Goal: Task Accomplishment & Management: Use online tool/utility

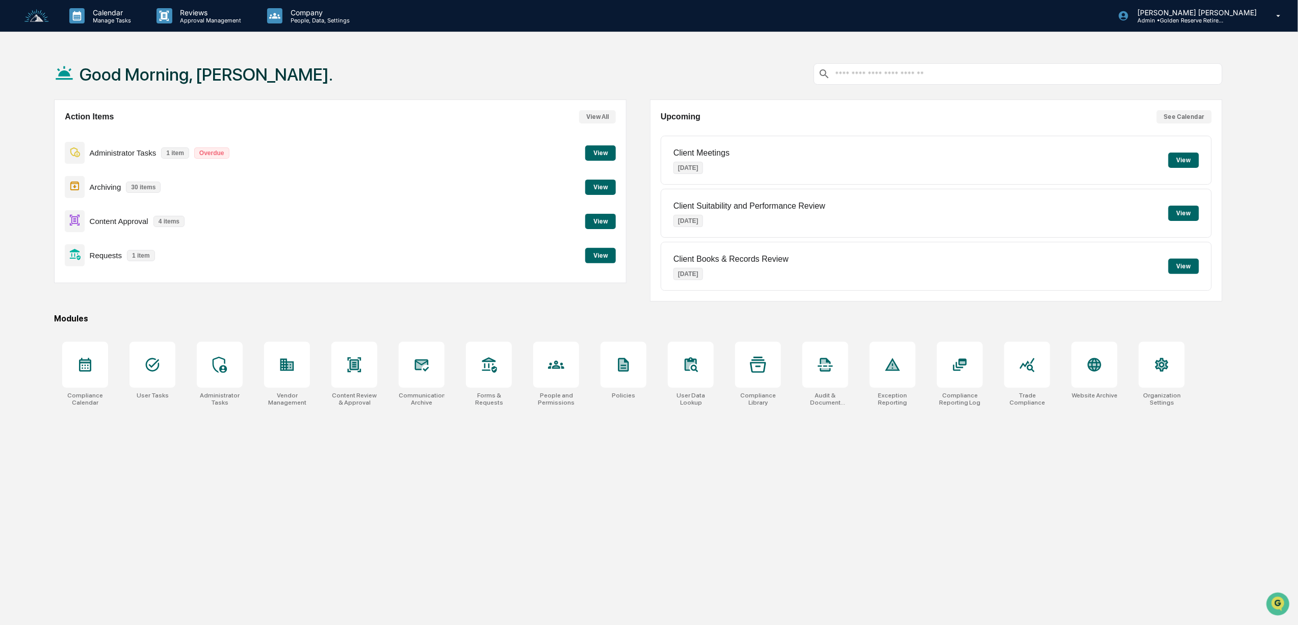
click at [608, 255] on button "View" at bounding box center [600, 255] width 31 height 15
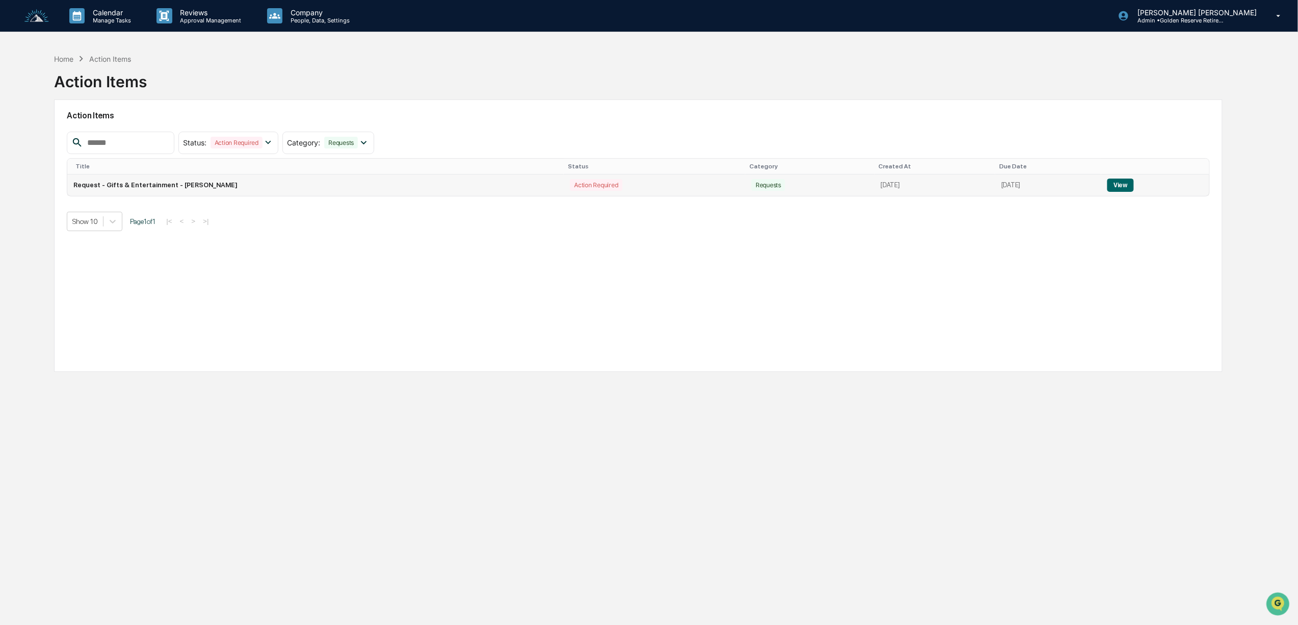
click at [1128, 183] on button "View" at bounding box center [1121, 184] width 26 height 13
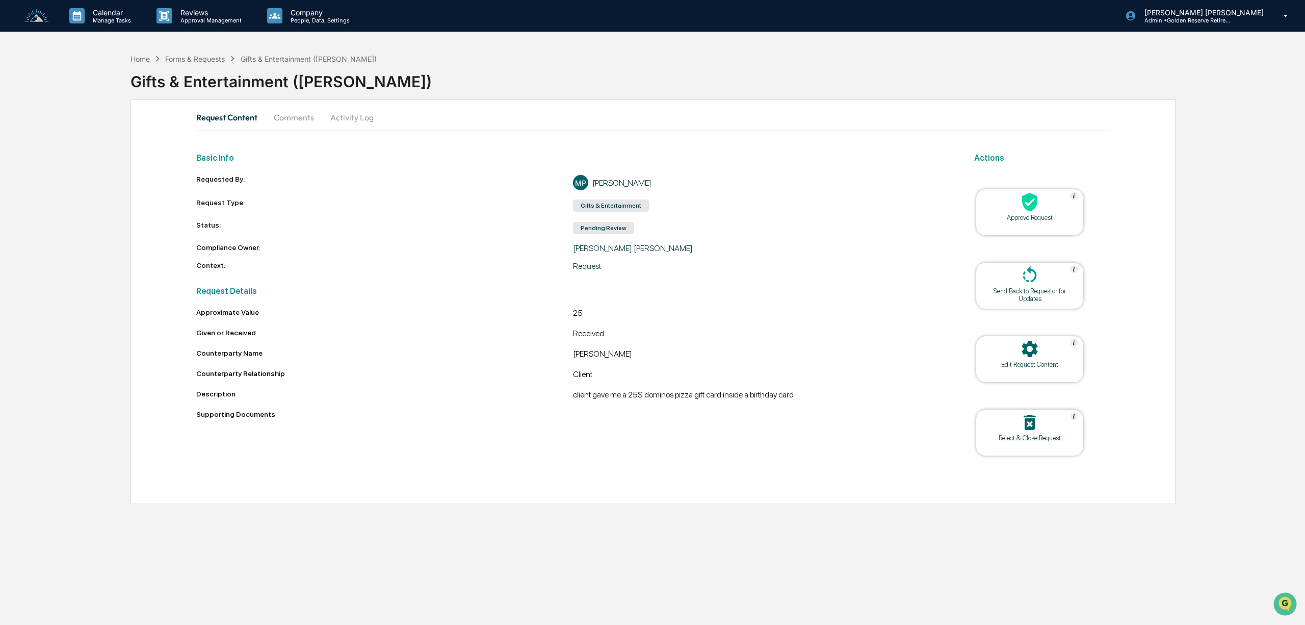
click at [1046, 210] on div at bounding box center [1030, 203] width 102 height 22
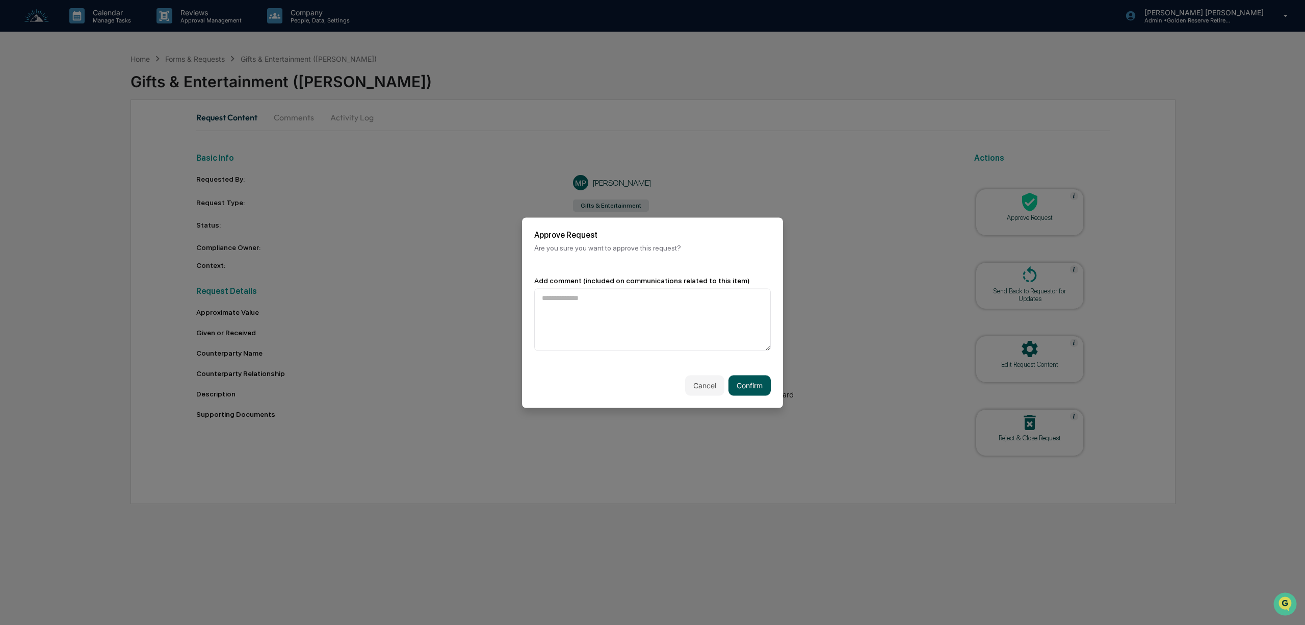
click at [751, 389] on button "Confirm" at bounding box center [750, 385] width 42 height 20
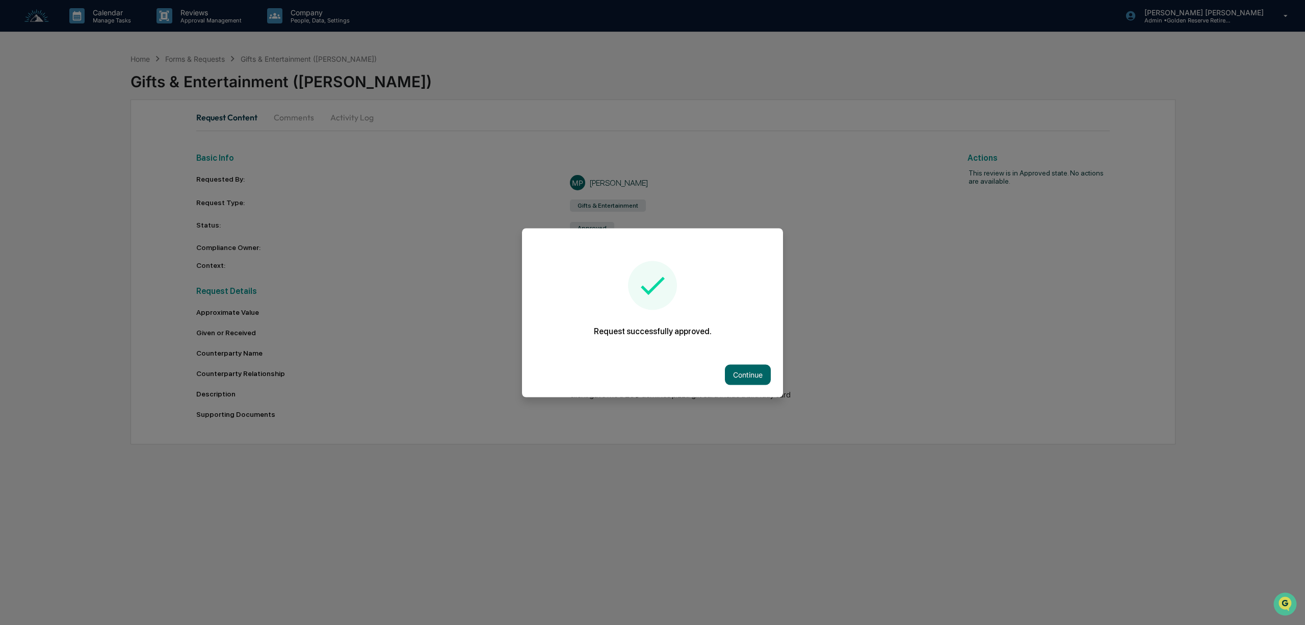
drag, startPoint x: 751, startPoint y: 378, endPoint x: 708, endPoint y: 356, distance: 48.6
click at [749, 376] on button "Continue" at bounding box center [748, 374] width 46 height 20
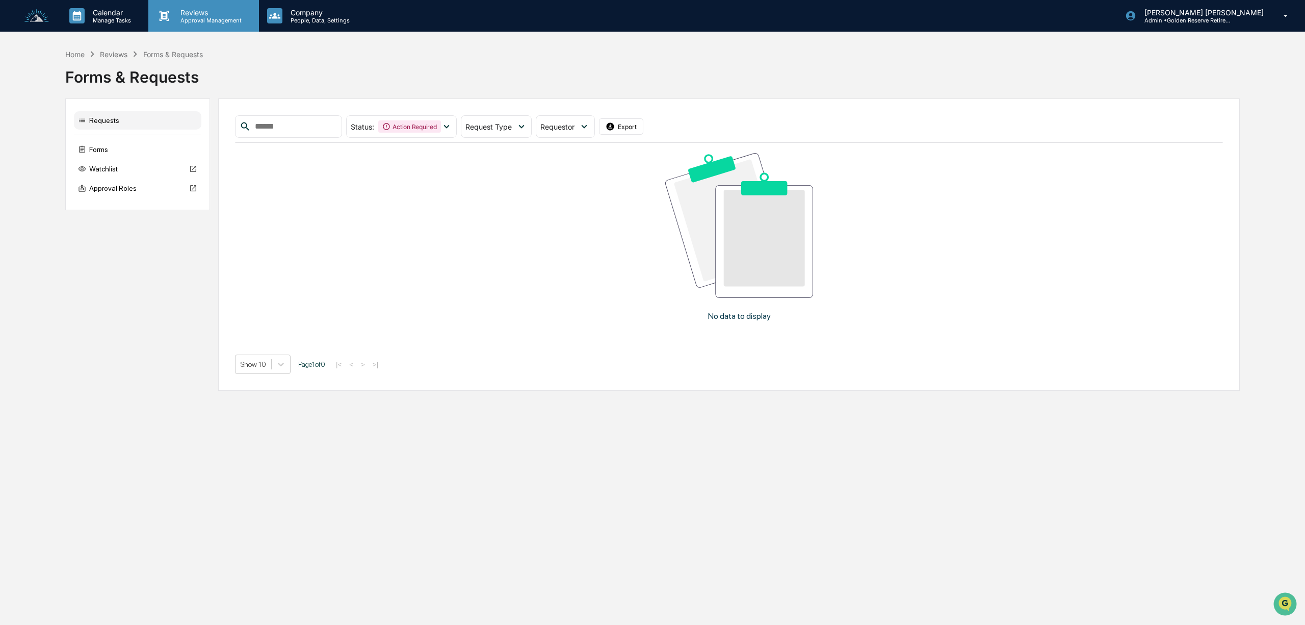
click at [171, 22] on icon at bounding box center [164, 15] width 15 height 15
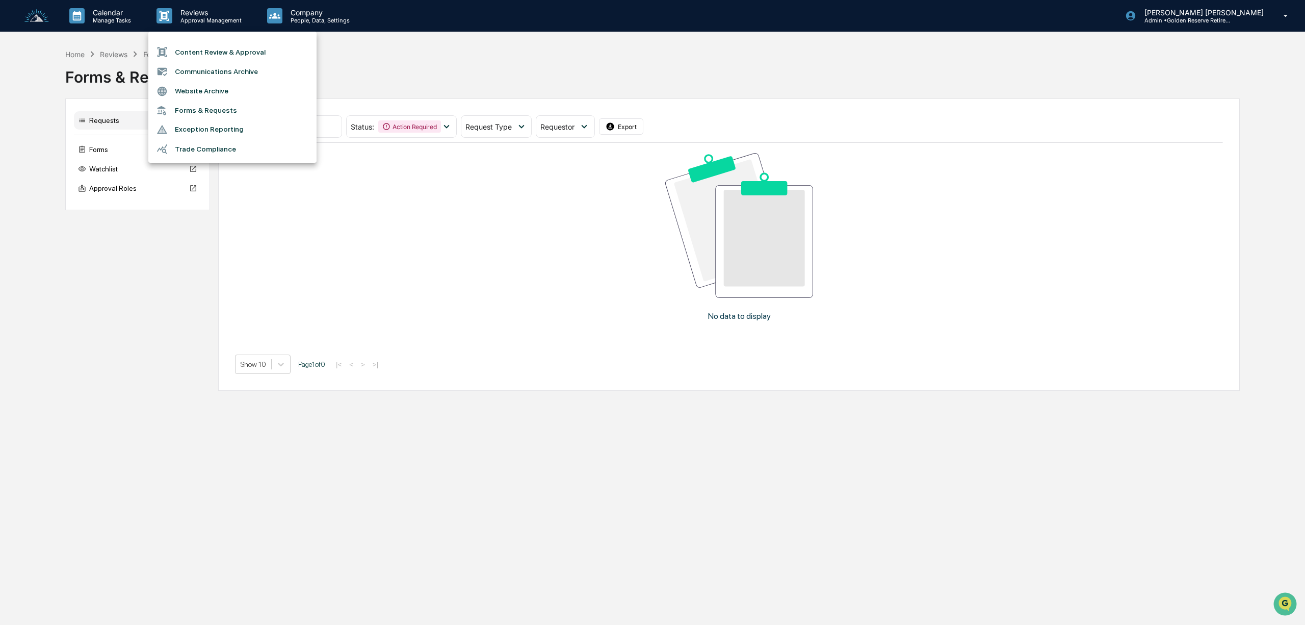
click at [182, 57] on li "Content Review & Approval" at bounding box center [232, 51] width 168 height 19
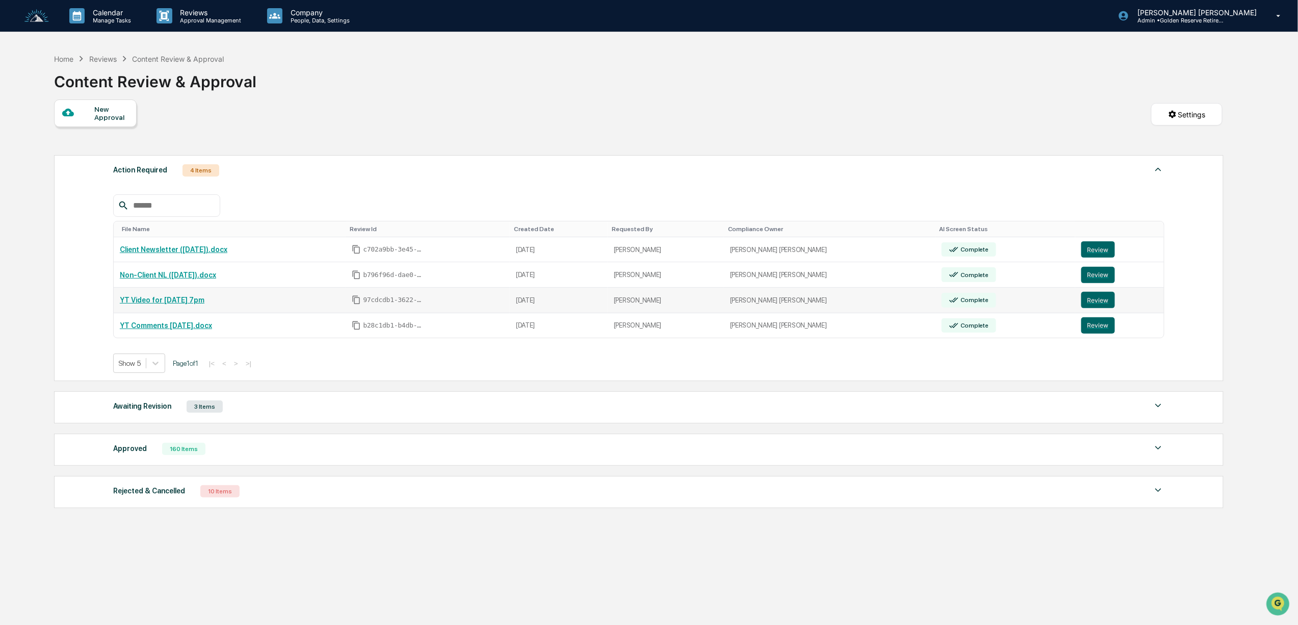
click at [176, 303] on link "YT Video for [DATE] 7pm" at bounding box center [162, 300] width 85 height 8
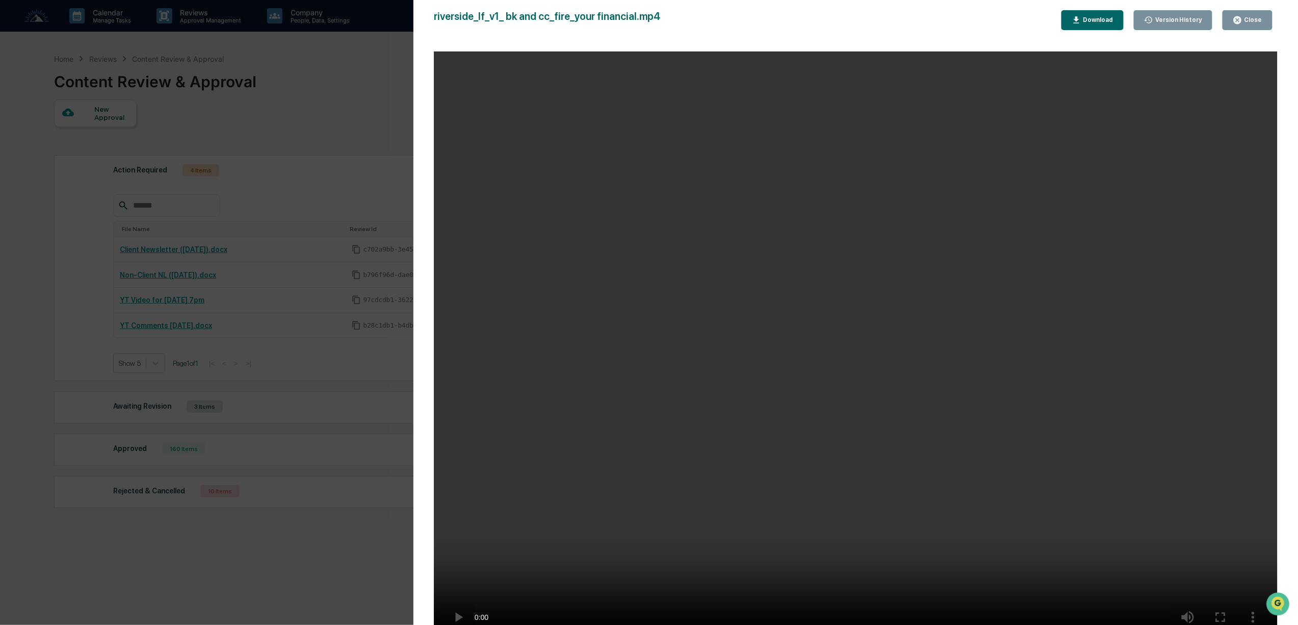
click at [1241, 18] on icon "button" at bounding box center [1238, 20] width 8 height 8
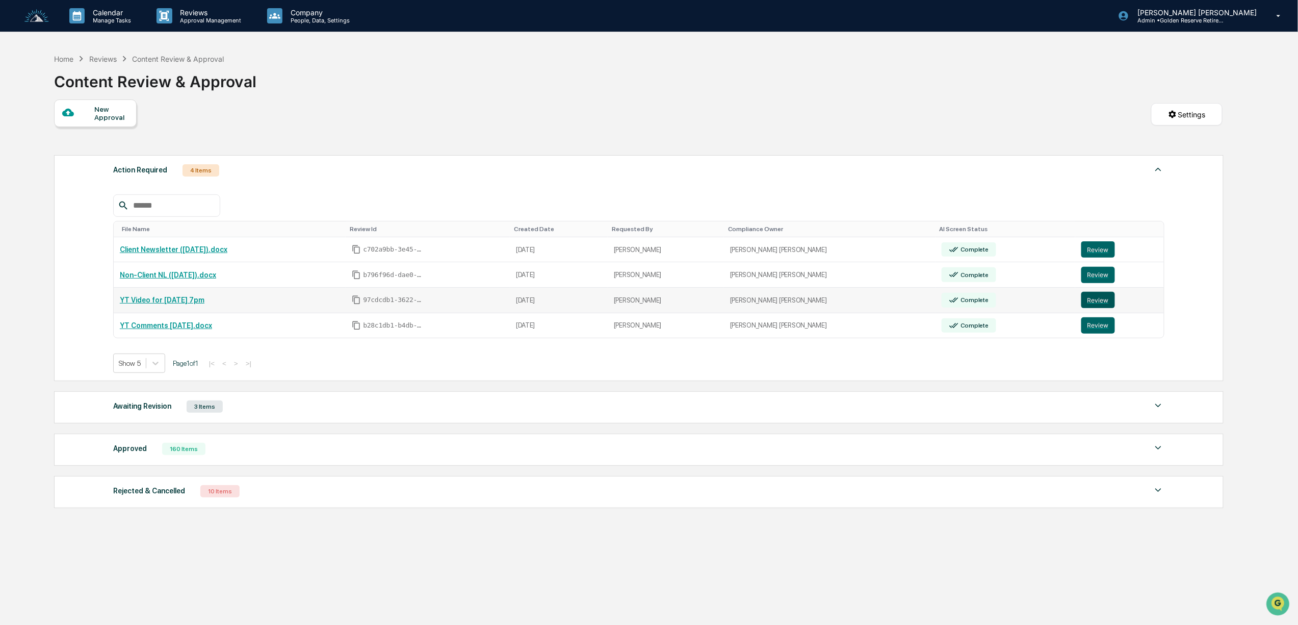
click at [1092, 306] on button "Review" at bounding box center [1099, 300] width 34 height 16
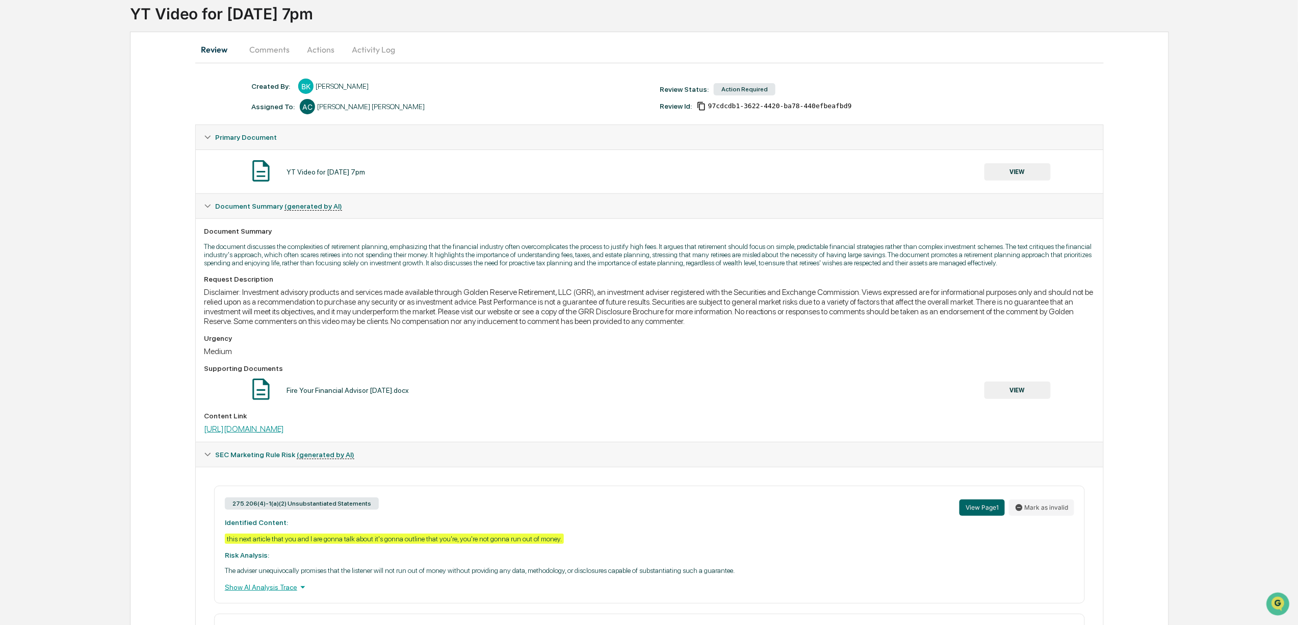
click at [284, 433] on link "[URL][DOMAIN_NAME]" at bounding box center [244, 429] width 80 height 10
